Goal: Task Accomplishment & Management: Complete application form

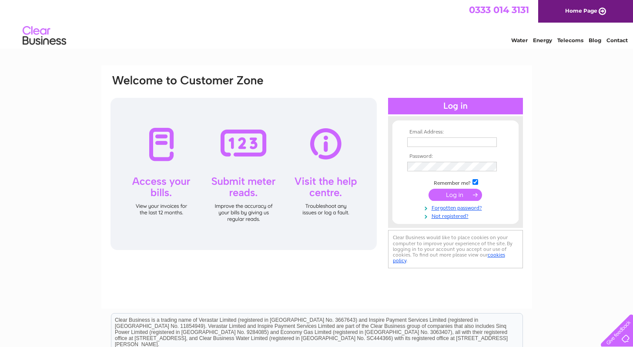
click at [474, 137] on input "text" at bounding box center [452, 142] width 90 height 10
type input "[EMAIL_ADDRESS][DOMAIN_NAME]"
click at [468, 210] on link "Forgotten password?" at bounding box center [456, 207] width 99 height 8
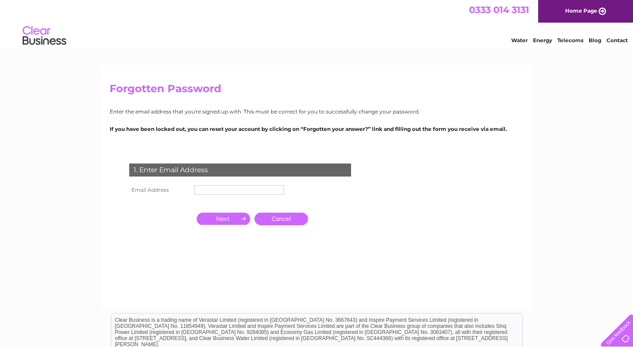
click at [260, 191] on input "text" at bounding box center [239, 190] width 90 height 10
type input "accounts@bespoke-london.co.uk"
click at [272, 218] on link "Cancel" at bounding box center [280, 220] width 53 height 13
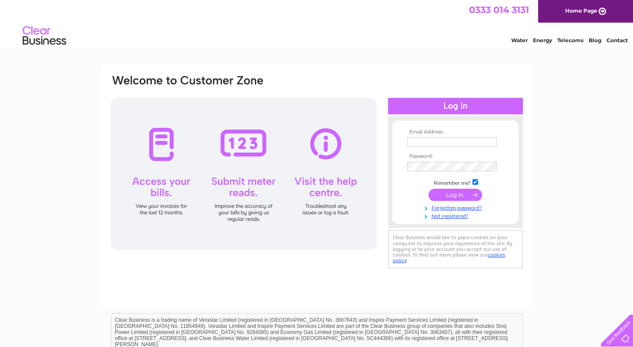
click at [433, 142] on input "text" at bounding box center [452, 142] width 90 height 10
type input "accounts@bespoke-london.co.uk"
click at [462, 209] on link "Forgotten password?" at bounding box center [456, 207] width 99 height 8
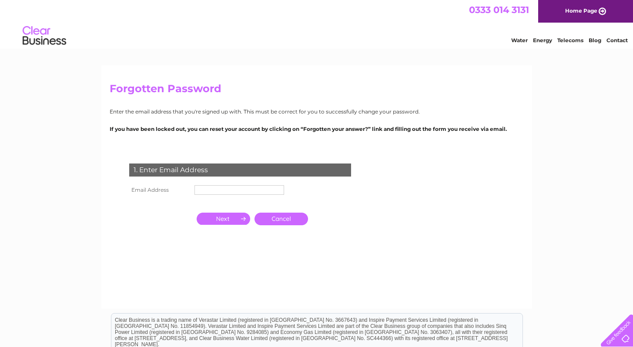
click at [215, 188] on input "text" at bounding box center [239, 190] width 90 height 10
type input "[EMAIL_ADDRESS][DOMAIN_NAME]"
click at [238, 224] on input "button" at bounding box center [223, 220] width 53 height 12
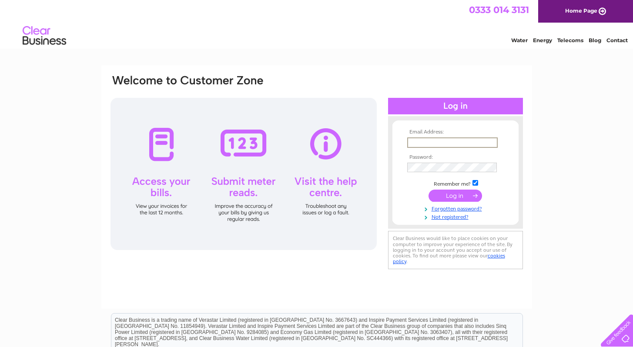
click at [460, 140] on input "text" at bounding box center [452, 142] width 90 height 10
type input "[EMAIL_ADDRESS][DOMAIN_NAME]"
click at [562, 184] on div "Email Address: accounts@bespoke-london.co.uk Password:" at bounding box center [316, 261] width 633 height 392
click at [570, 181] on div "Email Address: accounts@bespoke-london.co.uk Password:" at bounding box center [316, 261] width 633 height 392
click at [325, 145] on div at bounding box center [243, 174] width 266 height 152
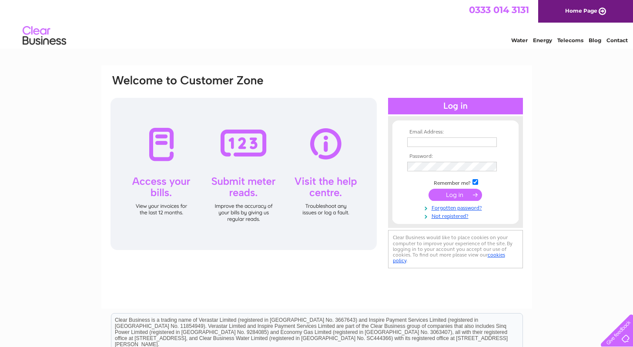
click at [327, 166] on div at bounding box center [243, 174] width 266 height 152
click at [324, 146] on div at bounding box center [243, 174] width 266 height 152
click at [158, 147] on div at bounding box center [243, 174] width 266 height 152
click at [461, 218] on link "Not registered?" at bounding box center [456, 215] width 99 height 8
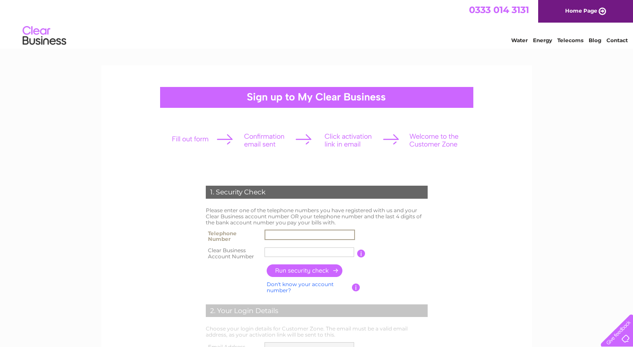
click at [321, 232] on input "text" at bounding box center [309, 235] width 90 height 10
